Goal: Navigation & Orientation: Find specific page/section

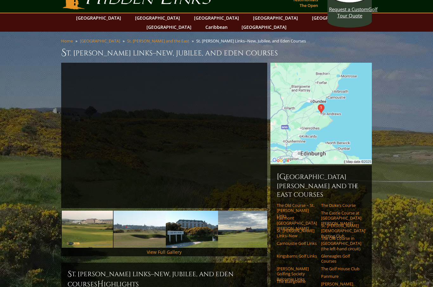
scroll to position [17, 0]
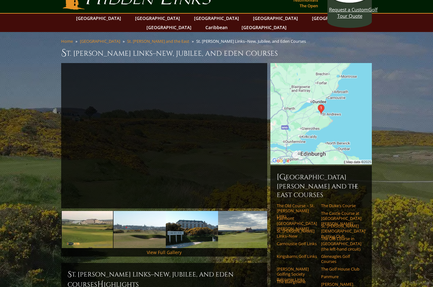
click at [168, 249] on link "View Full Gallery" at bounding box center [164, 252] width 35 height 6
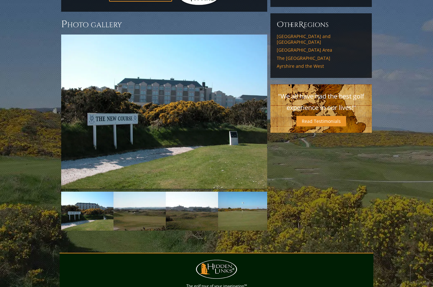
scroll to position [507, 0]
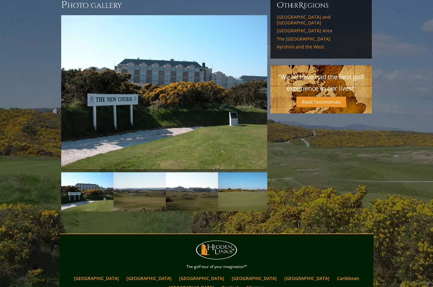
click at [231, 124] on img at bounding box center [164, 92] width 206 height 155
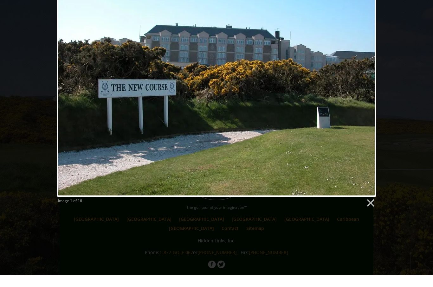
scroll to position [554, 0]
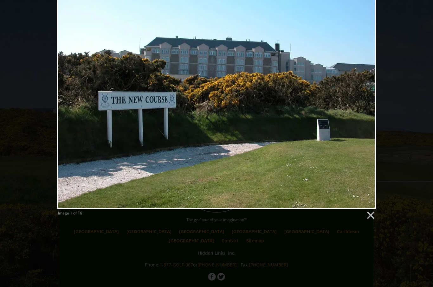
click at [366, 217] on link at bounding box center [370, 216] width 10 height 10
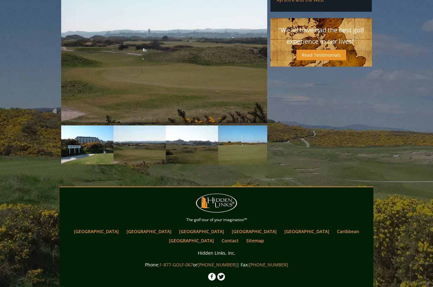
click at [233, 77] on img at bounding box center [164, 45] width 206 height 155
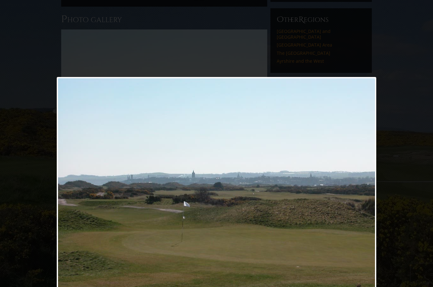
scroll to position [492, 0]
click at [365, 196] on link at bounding box center [274, 197] width 204 height 240
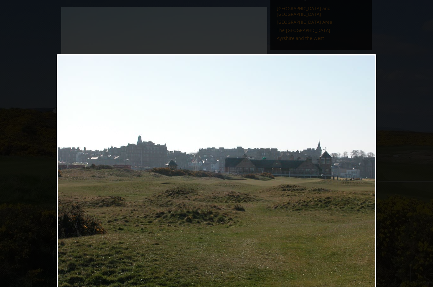
scroll to position [516, 0]
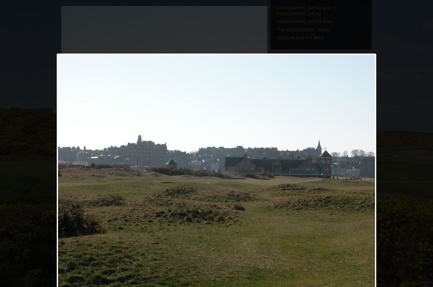
click at [363, 169] on link at bounding box center [274, 174] width 204 height 240
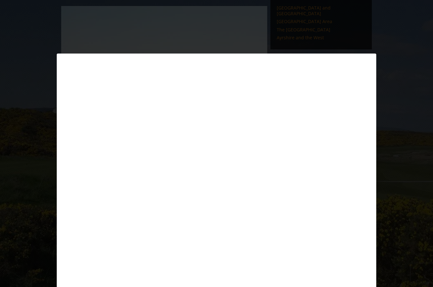
scroll to position [516, 0]
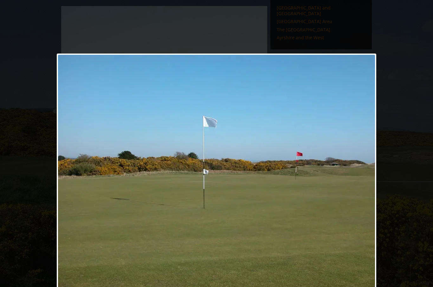
click at [364, 169] on link at bounding box center [274, 174] width 204 height 240
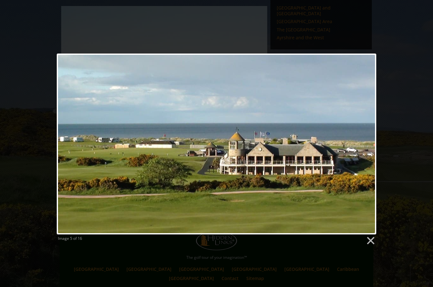
click at [363, 141] on link at bounding box center [274, 144] width 204 height 181
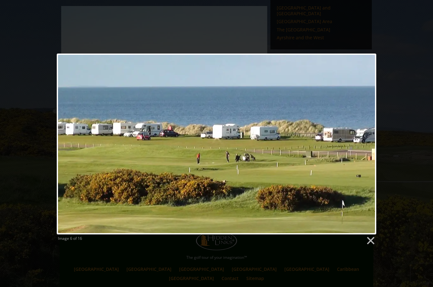
click at [361, 141] on link at bounding box center [274, 144] width 204 height 181
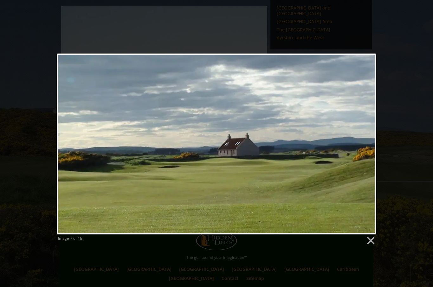
click at [365, 141] on link at bounding box center [274, 144] width 204 height 181
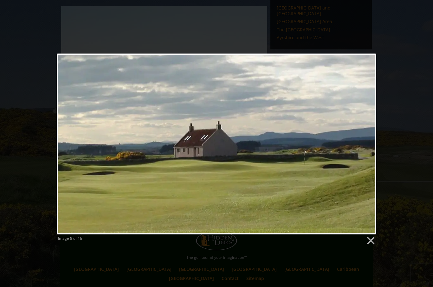
click at [363, 140] on link at bounding box center [274, 144] width 204 height 181
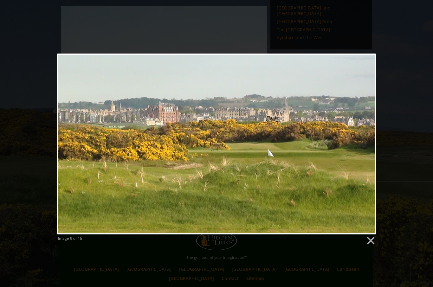
click at [361, 142] on link at bounding box center [274, 144] width 204 height 181
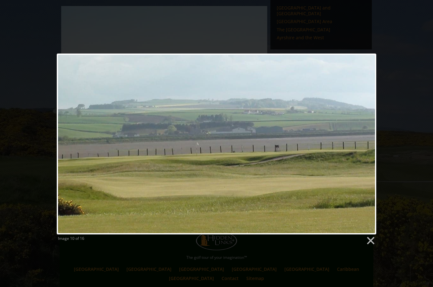
click at [359, 142] on link at bounding box center [274, 144] width 204 height 181
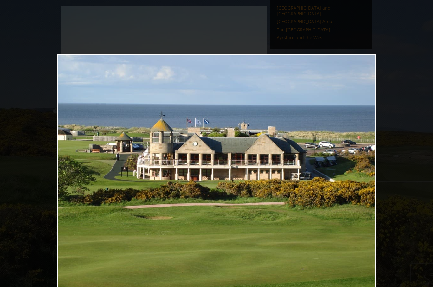
click at [365, 168] on link at bounding box center [274, 174] width 204 height 240
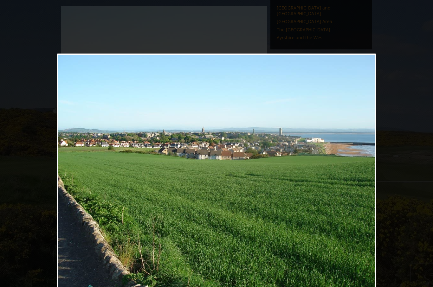
click at [362, 168] on link at bounding box center [274, 174] width 204 height 240
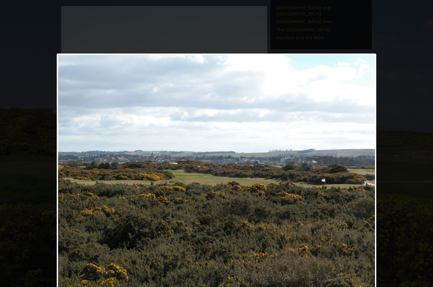
click at [362, 171] on link at bounding box center [274, 174] width 204 height 240
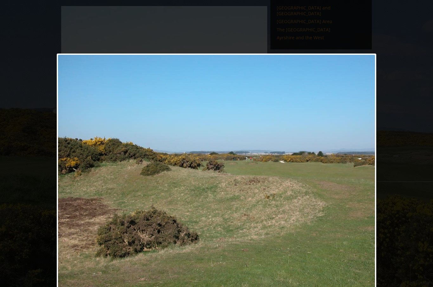
click at [365, 167] on link at bounding box center [274, 174] width 204 height 240
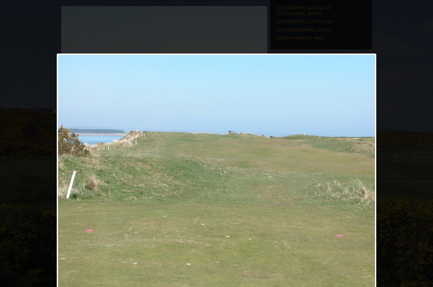
click at [366, 169] on link at bounding box center [274, 174] width 204 height 240
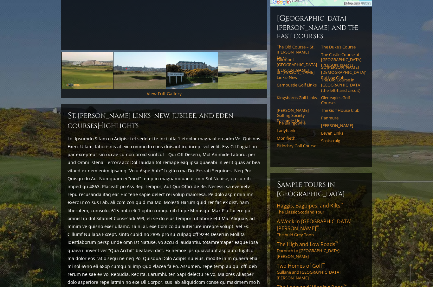
scroll to position [177, 0]
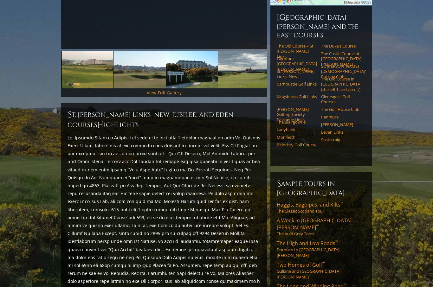
click at [329, 201] on span "Haggis, Bagpipes, and Kilts ™" at bounding box center [309, 204] width 67 height 7
click at [314, 201] on span "Haggis, Bagpipes, and Kilts ™" at bounding box center [309, 204] width 67 height 7
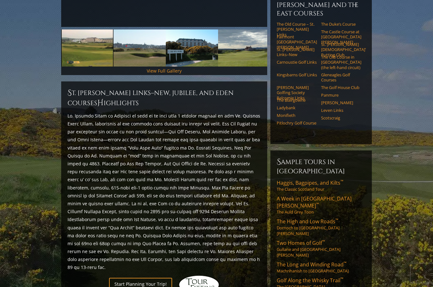
click at [380, 202] on section "Home [GEOGRAPHIC_DATA] [GEOGRAPHIC_DATA][PERSON_NAME] and the [GEOGRAPHIC_DATA]…" at bounding box center [216, 196] width 433 height 691
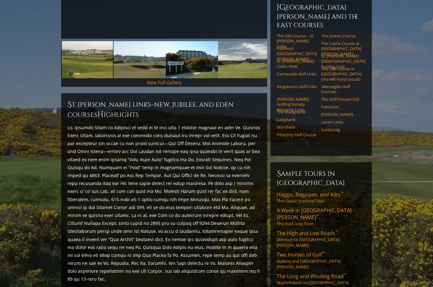
scroll to position [188, 0]
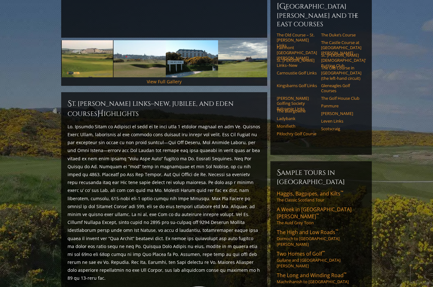
click at [314, 206] on link "A Week in [GEOGRAPHIC_DATA][PERSON_NAME] ™ The Auld Grey Toon" at bounding box center [320, 216] width 89 height 20
